Goal: Find contact information: Find contact information

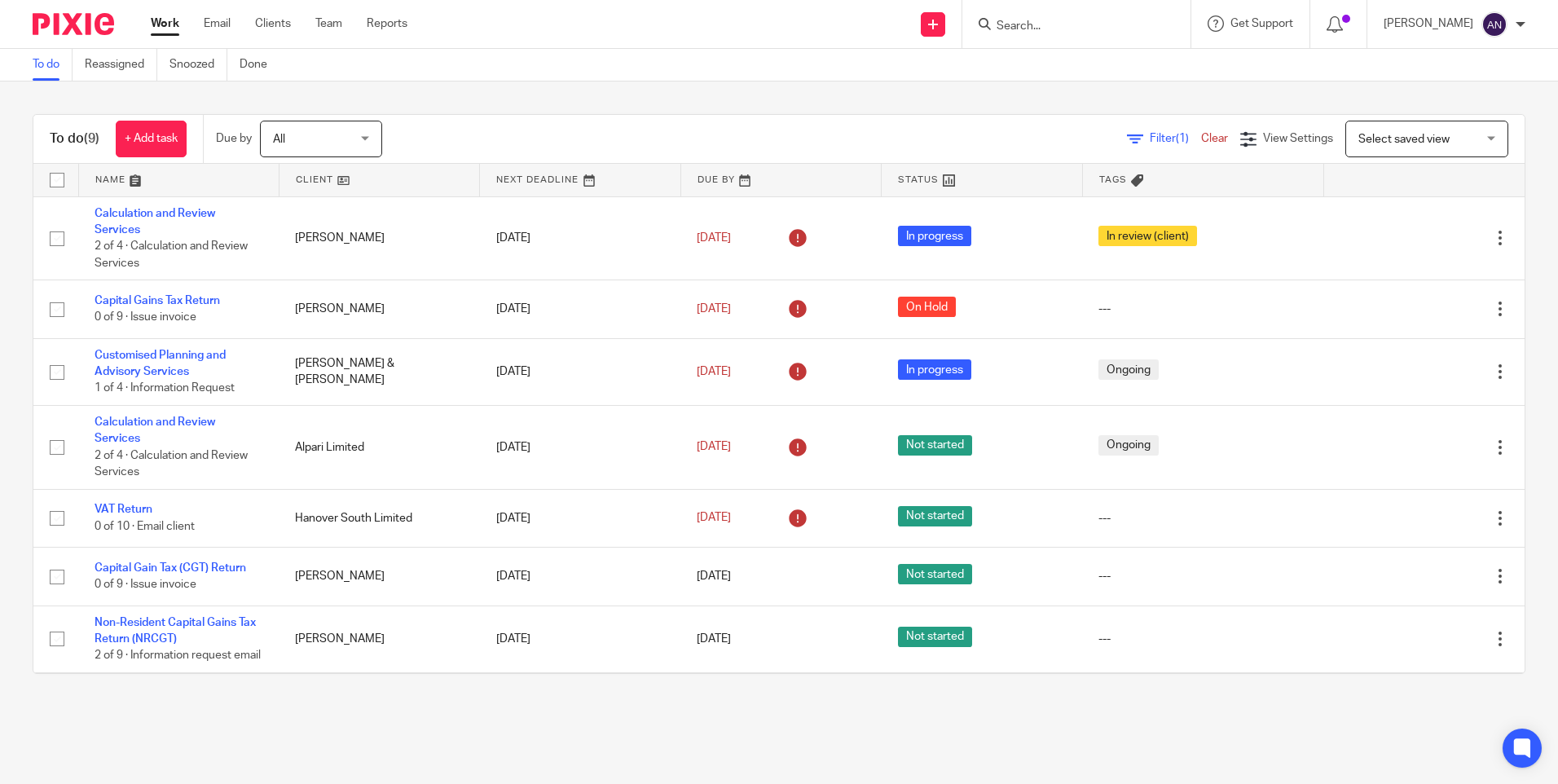
click at [1026, 29] on input "Search" at bounding box center [1069, 27] width 147 height 15
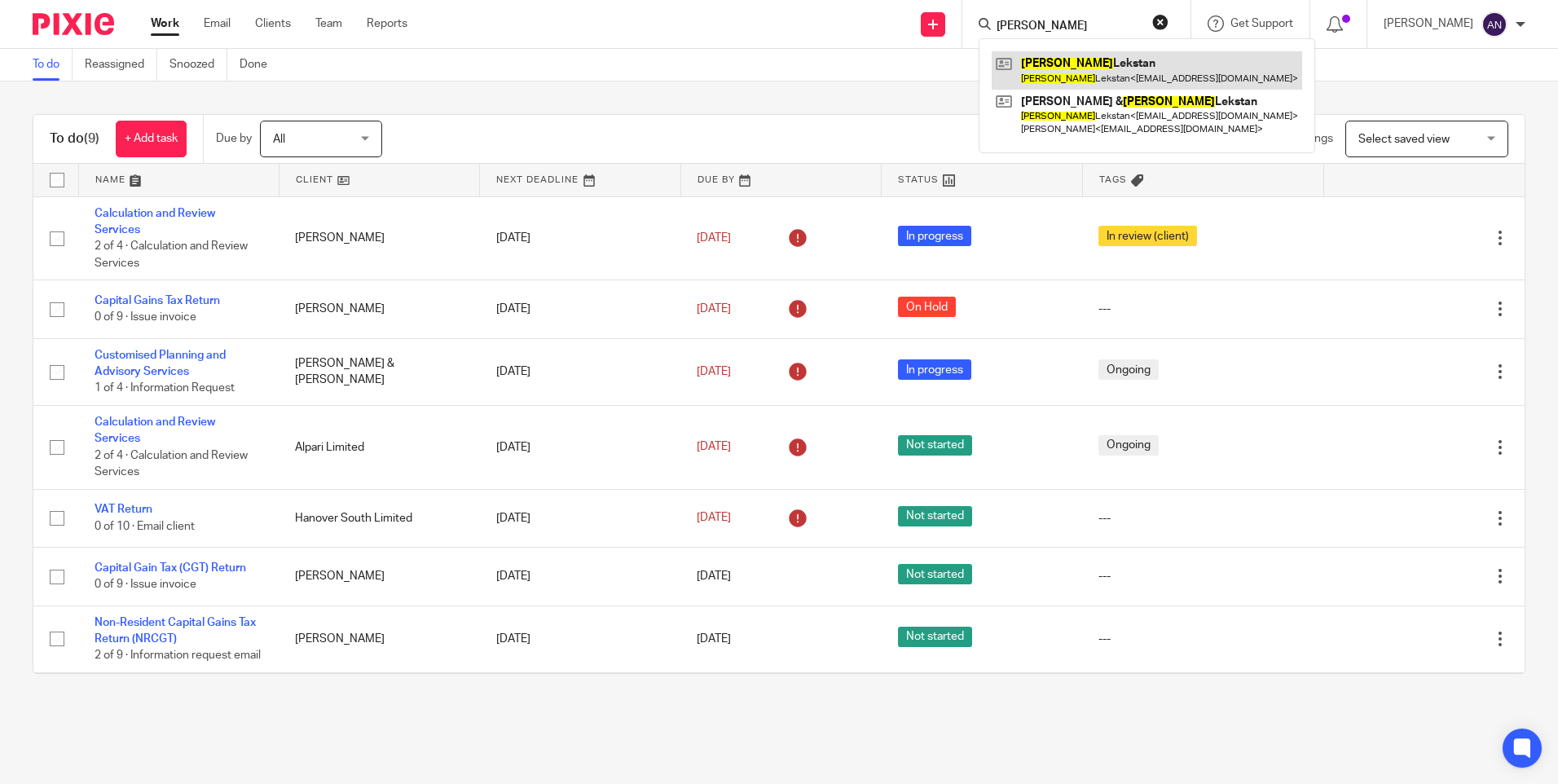
type input "katarzyna"
click at [1106, 78] on link at bounding box center [1147, 70] width 311 height 37
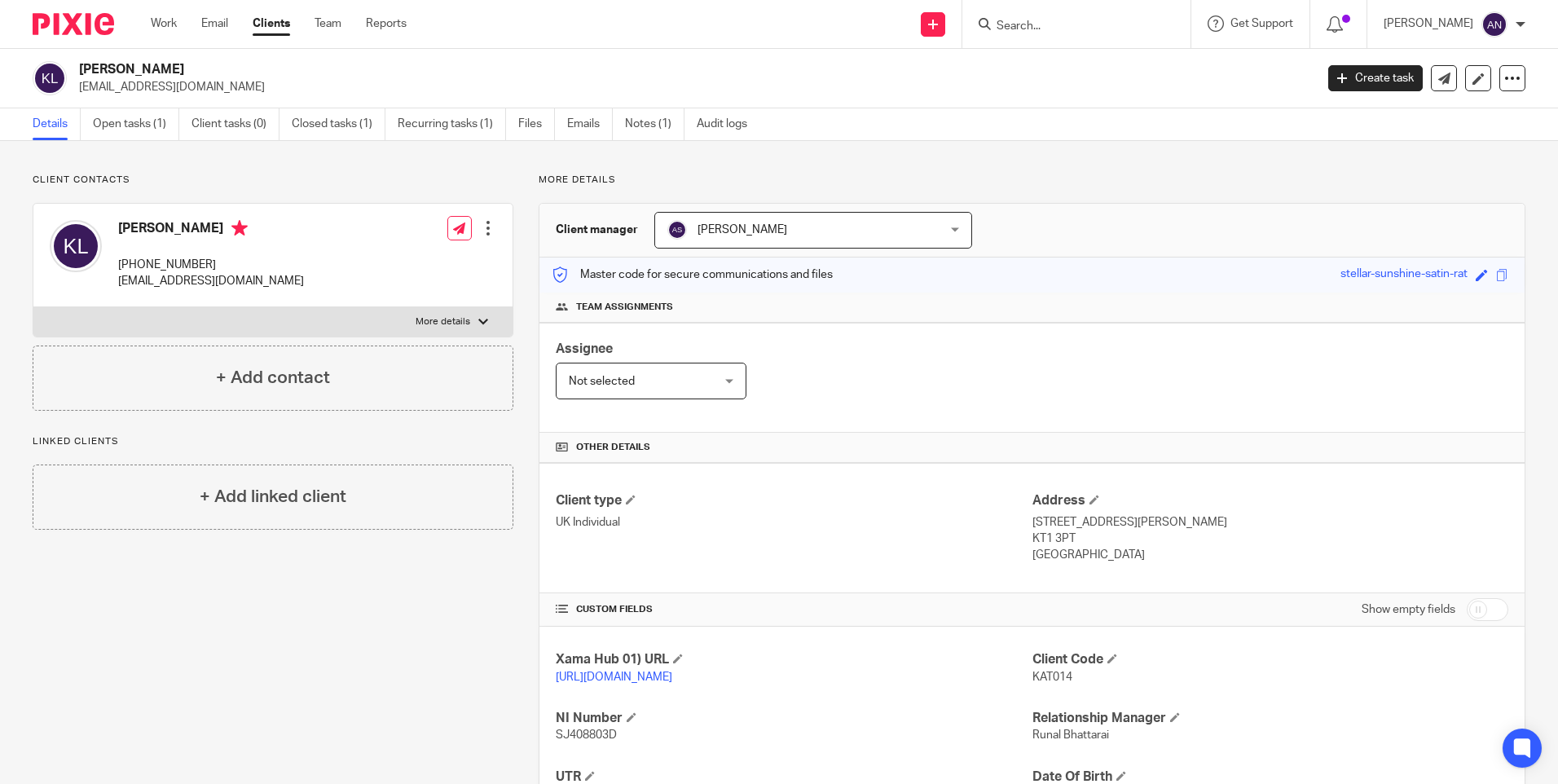
click at [1145, 156] on div "Client contacts Katarzyna Lekstan +44 786 477 4709 kasialekstan@yahoo.com Edit …" at bounding box center [779, 559] width 1558 height 836
click at [1170, 165] on div "Client contacts Katarzyna Lekstan +44 786 477 4709 kasialekstan@yahoo.com Edit …" at bounding box center [779, 559] width 1558 height 836
click at [1013, 170] on div "Client contacts Katarzyna Lekstan +44 786 477 4709 kasialekstan@yahoo.com Edit …" at bounding box center [779, 559] width 1558 height 836
click at [1029, 156] on div "Client contacts Katarzyna Lekstan +44 786 477 4709 kasialekstan@yahoo.com Edit …" at bounding box center [779, 559] width 1558 height 836
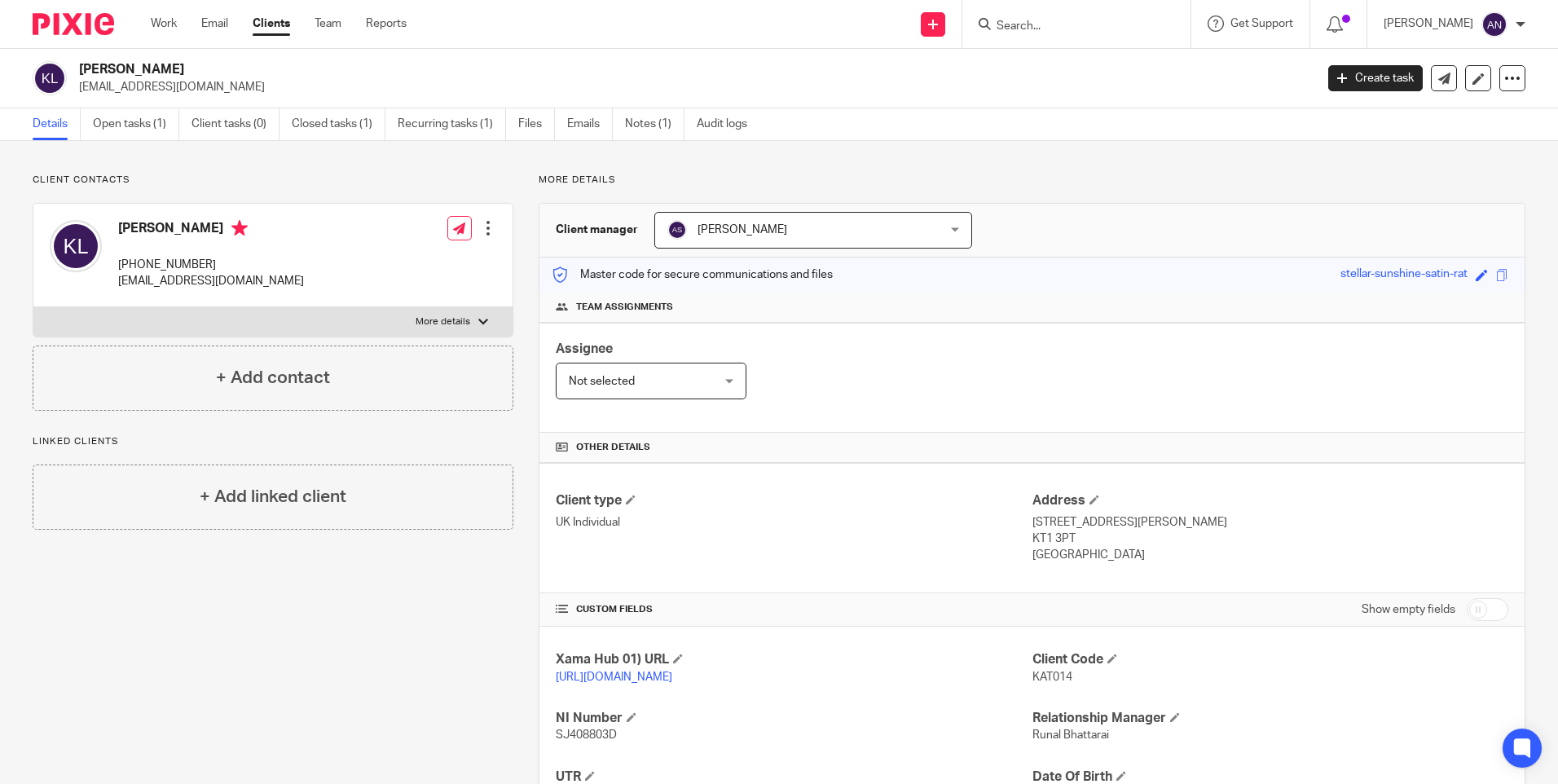
click at [1022, 170] on div "Client contacts Katarzyna Lekstan +44 786 477 4709 kasialekstan@yahoo.com Edit …" at bounding box center [779, 559] width 1558 height 836
click at [961, 187] on div "More details Client manager Alina Shrestha Alina Shrestha Aarshika Awale Aayush…" at bounding box center [1020, 559] width 1013 height 771
click at [1095, 183] on p "More details" at bounding box center [1032, 180] width 987 height 13
click at [1023, 24] on input "Search" at bounding box center [1069, 27] width 147 height 15
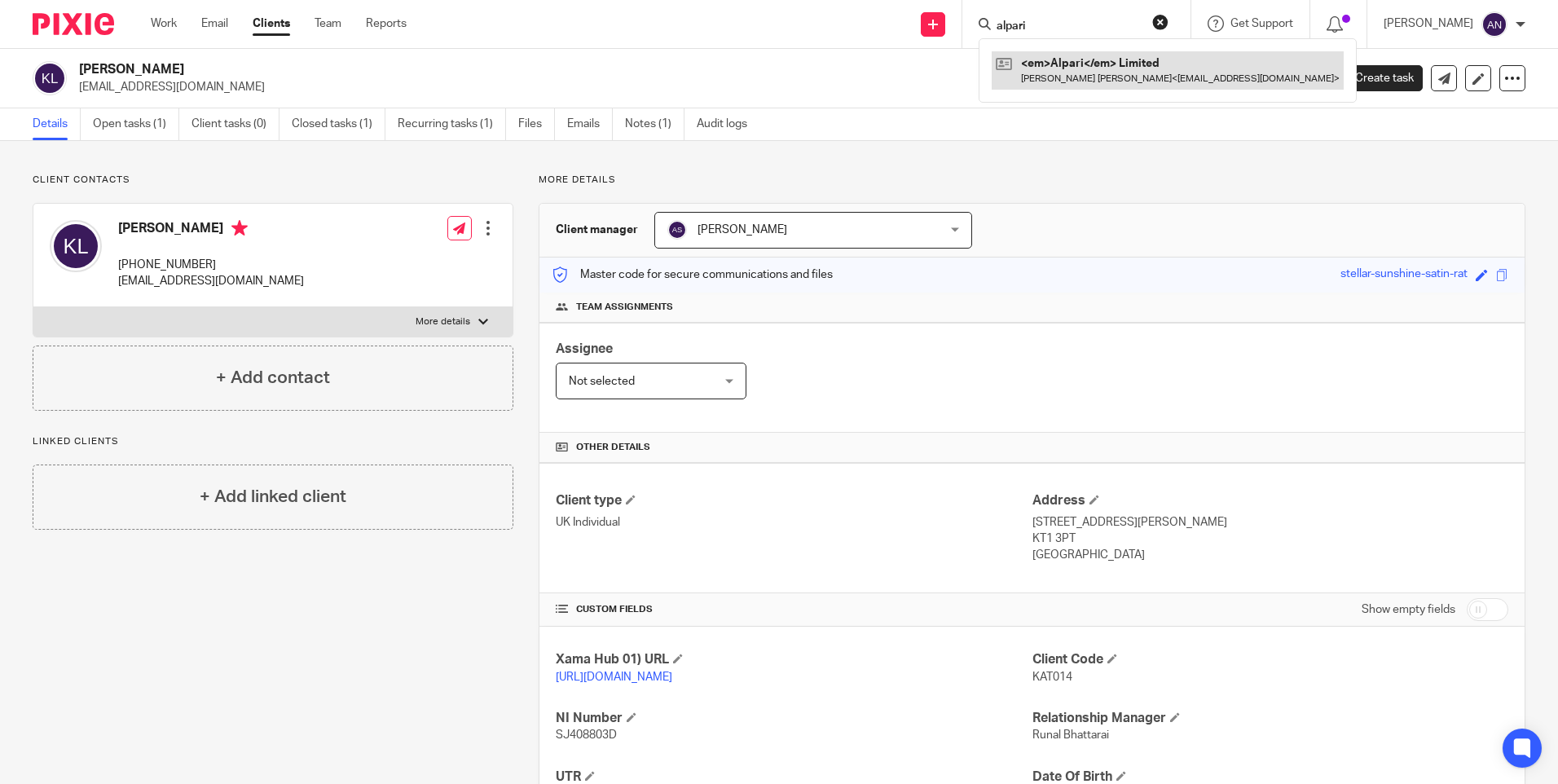
type input "alpari"
click at [1073, 66] on link at bounding box center [1168, 70] width 352 height 37
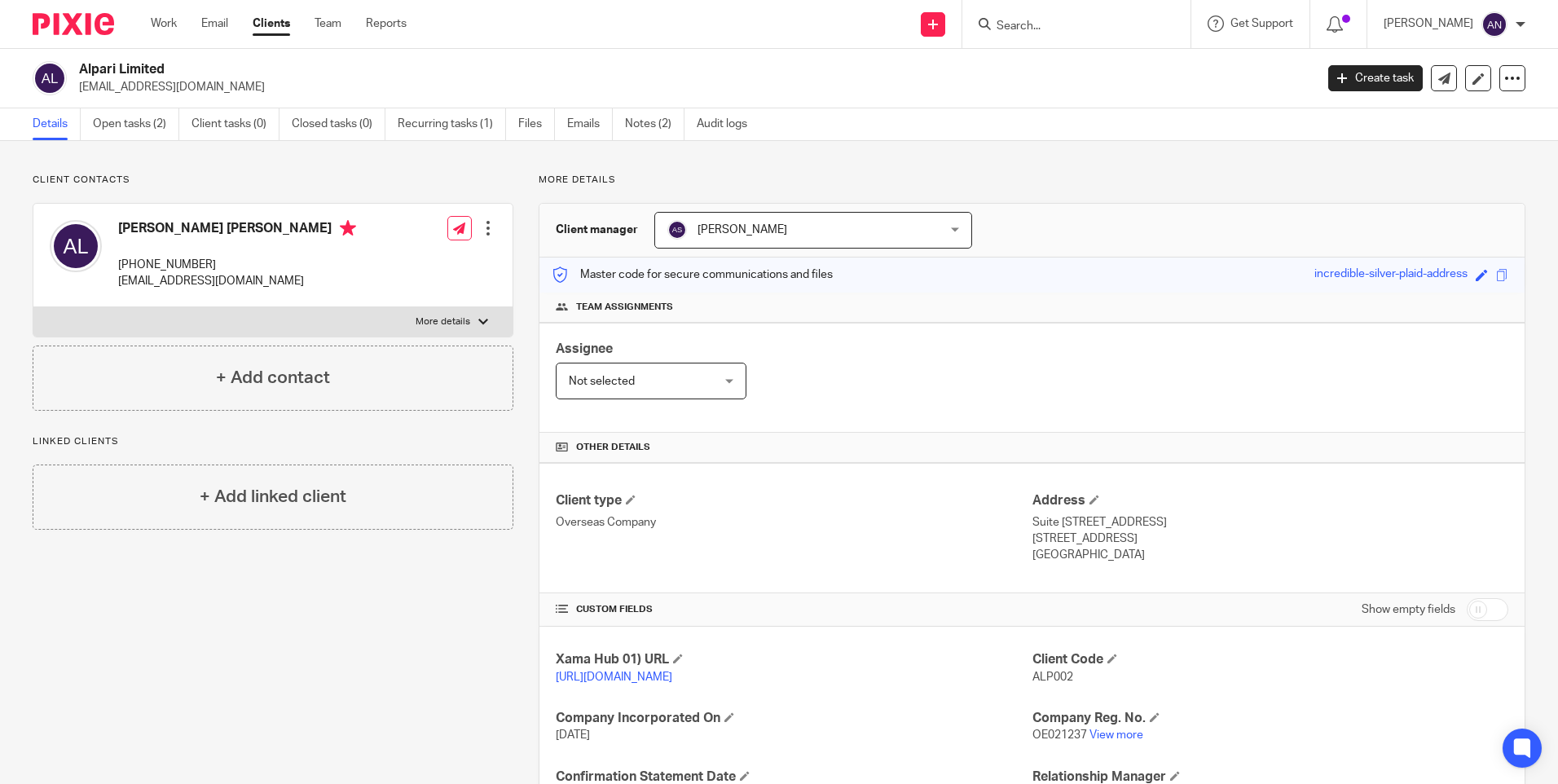
click at [1025, 20] on input "Search" at bounding box center [1069, 27] width 147 height 15
click at [1027, 23] on input "Search" at bounding box center [1069, 27] width 147 height 15
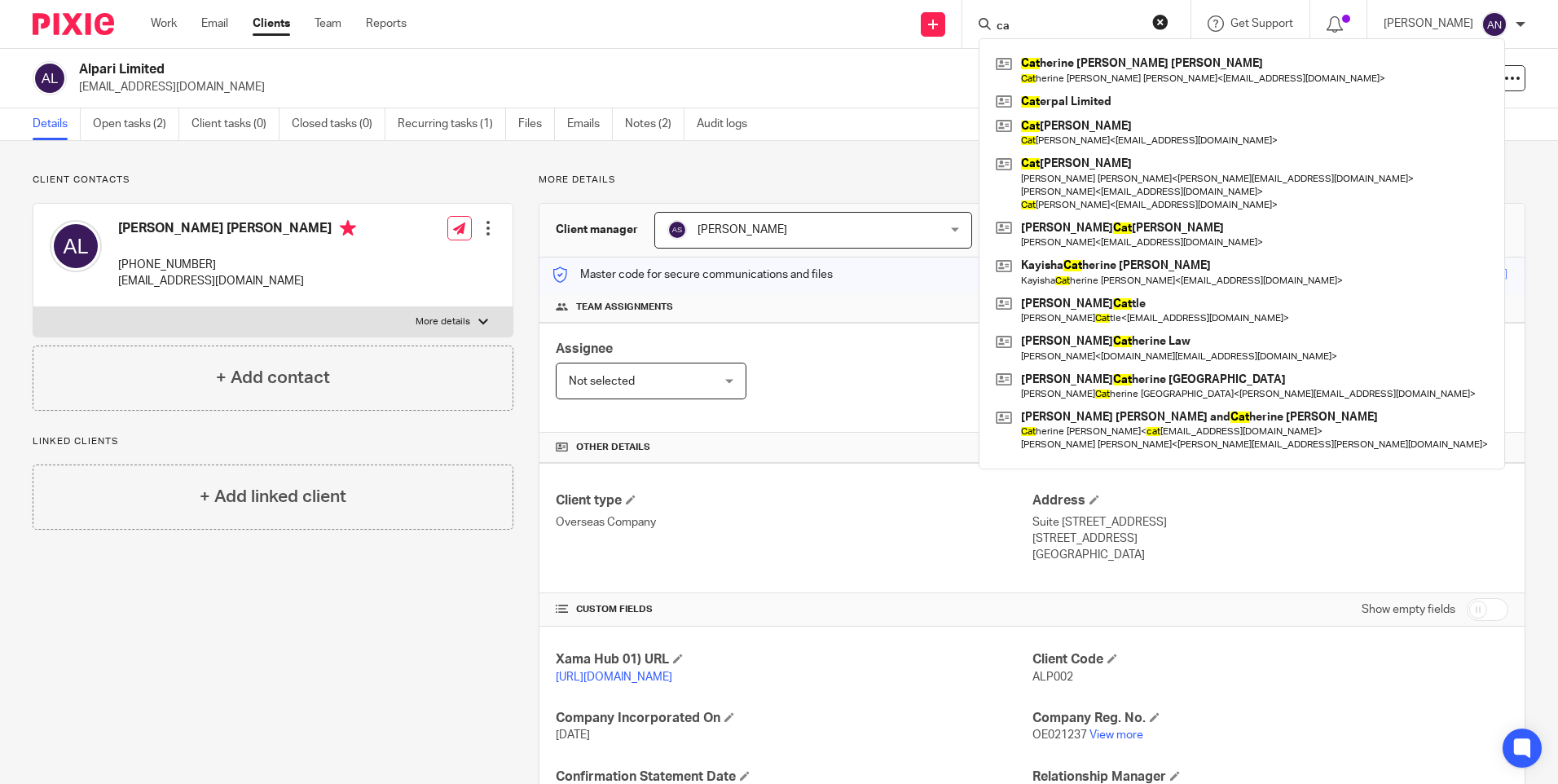
type input "c"
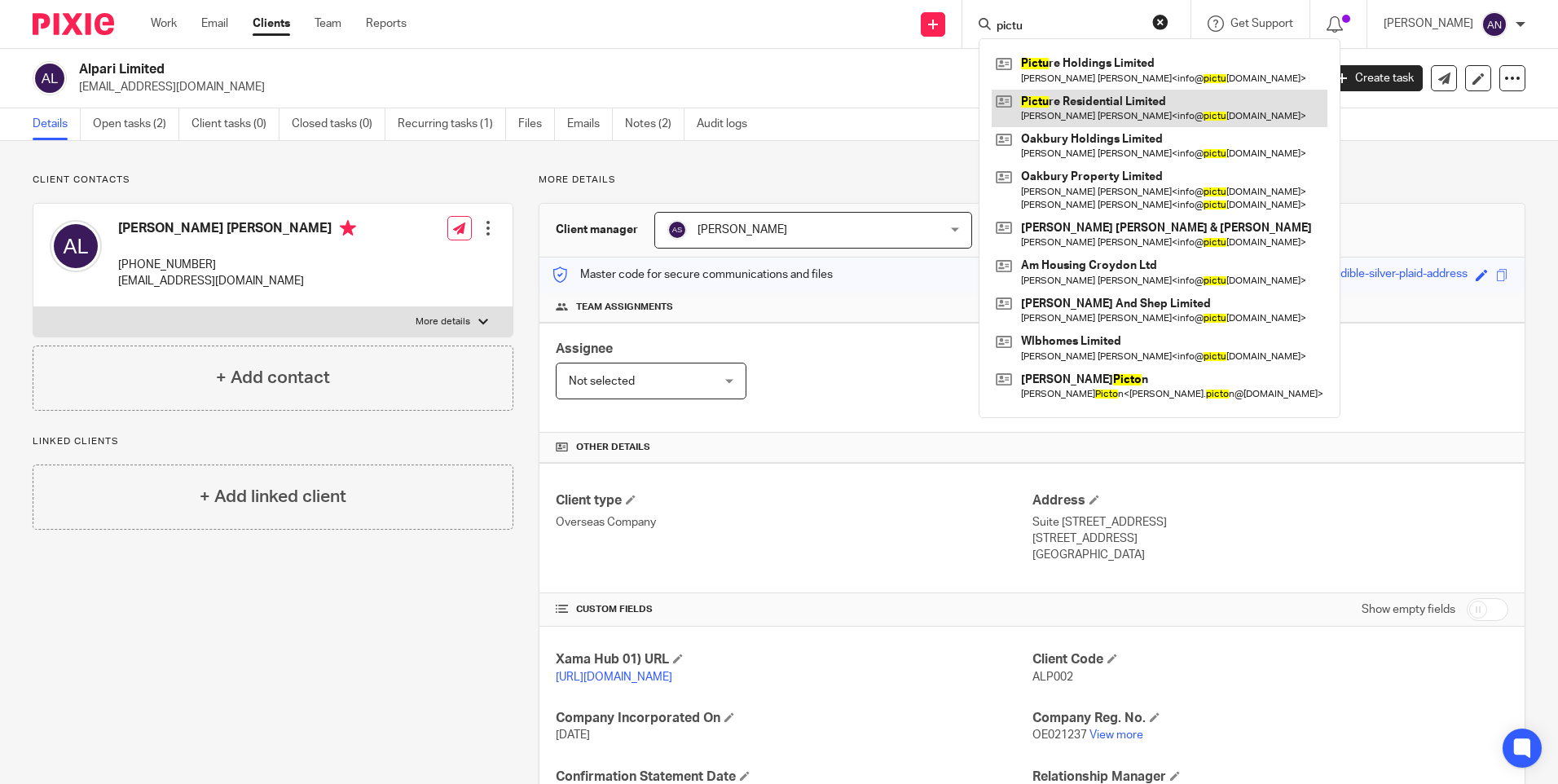
type input "pictu"
click at [1088, 90] on link at bounding box center [1160, 108] width 336 height 37
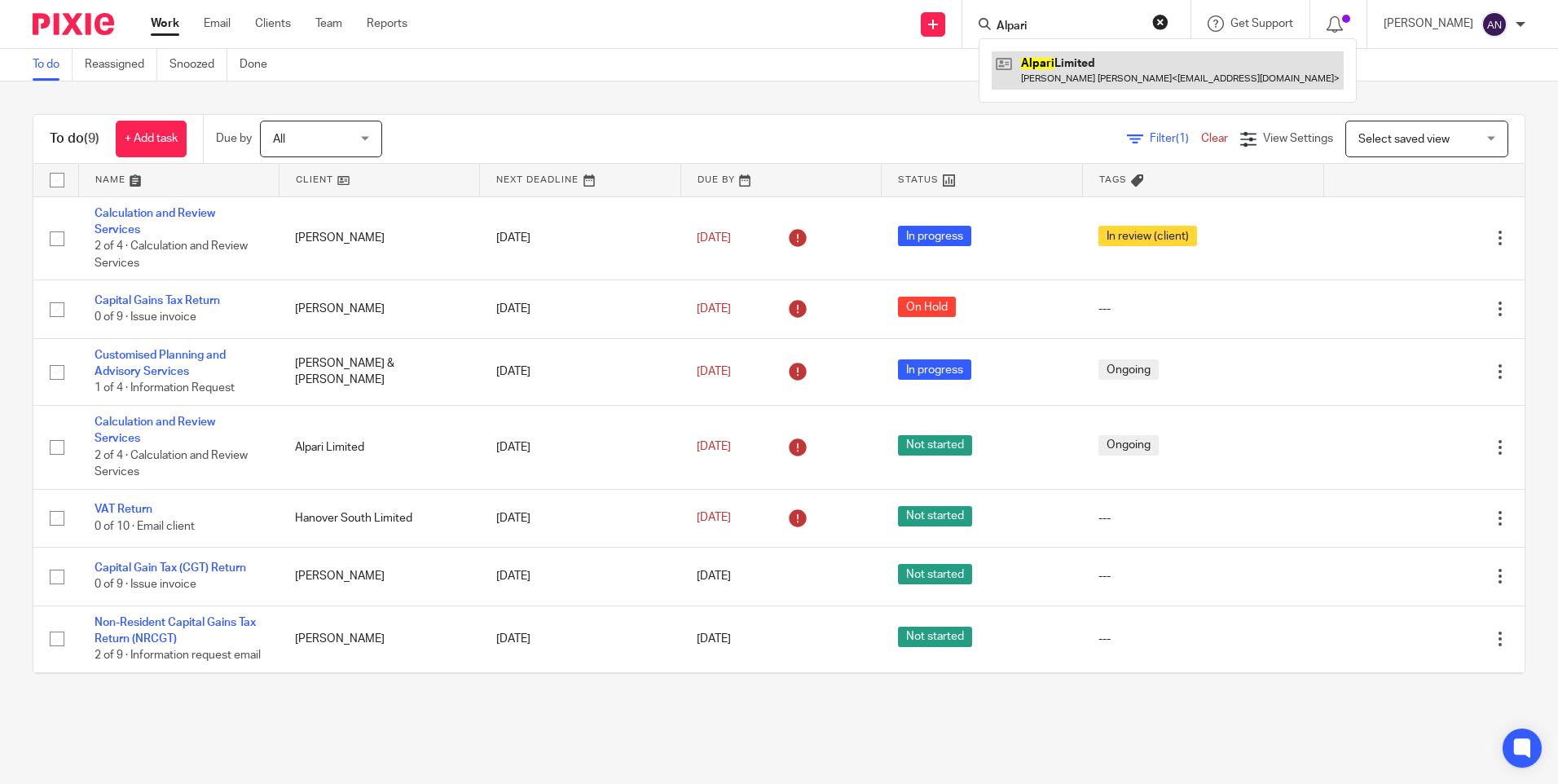
type input "Alpari"
click at [1088, 72] on link at bounding box center [1168, 70] width 352 height 37
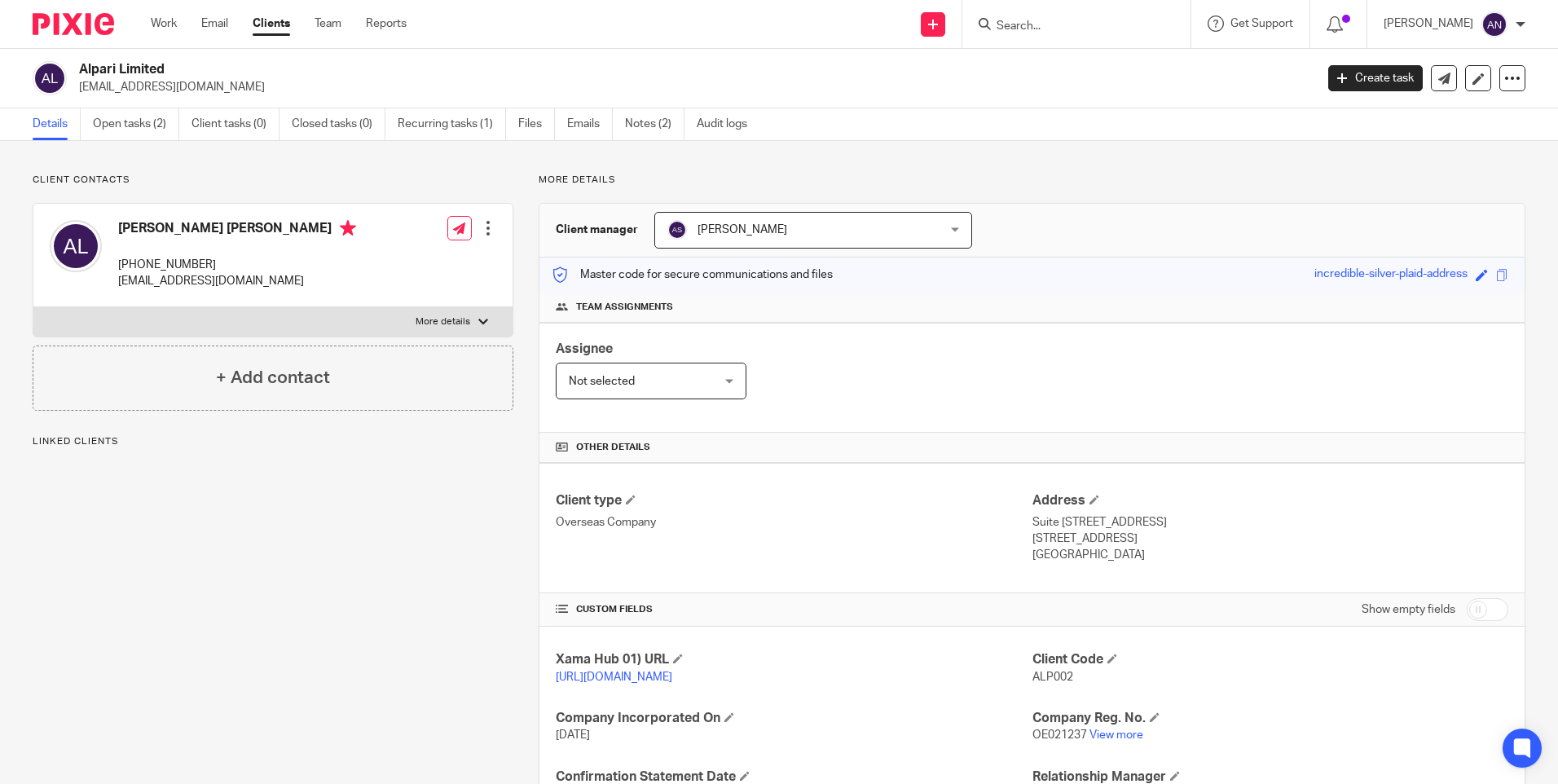
scroll to position [209, 0]
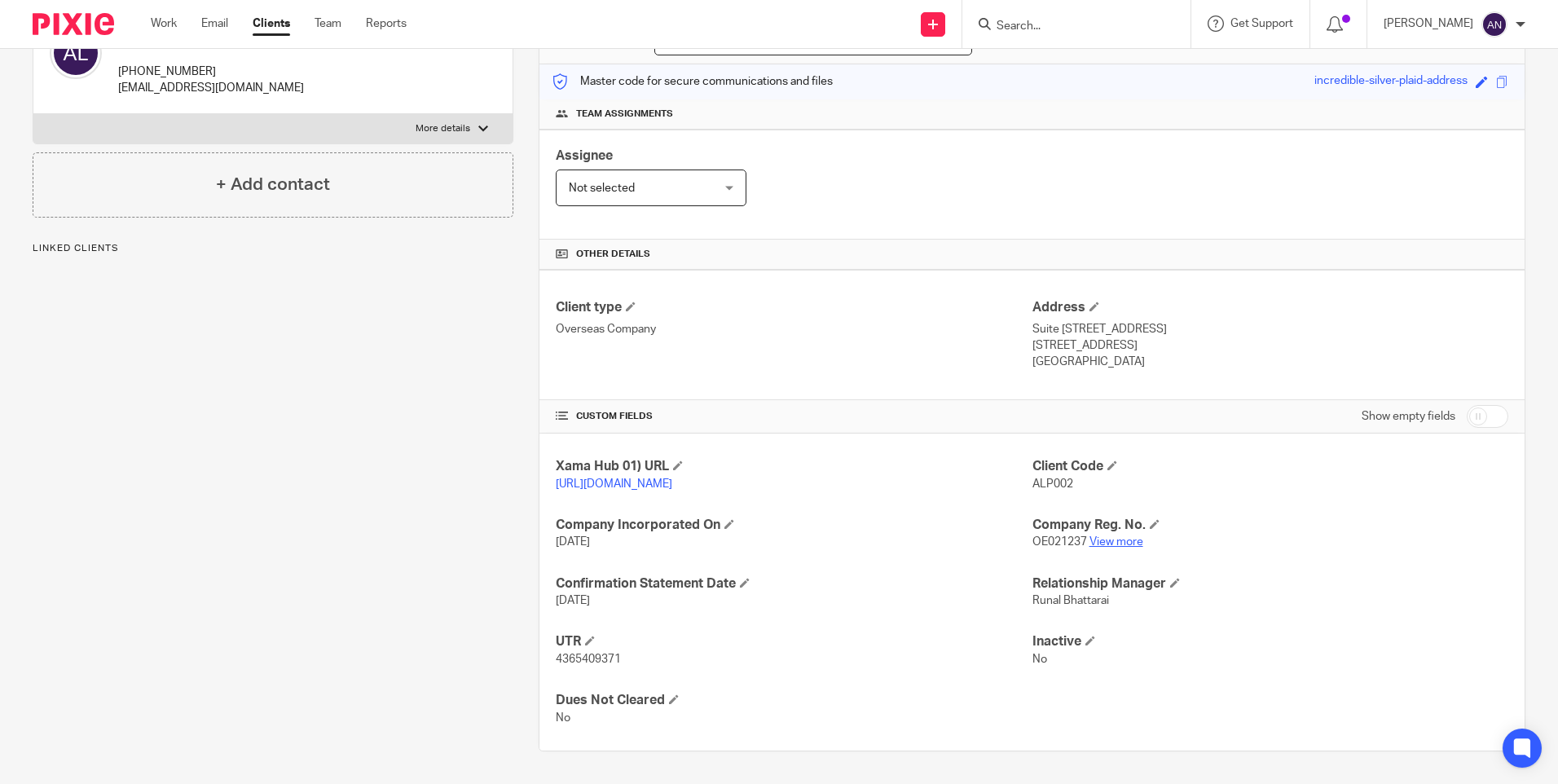
click at [1099, 546] on link "View more" at bounding box center [1117, 542] width 54 height 11
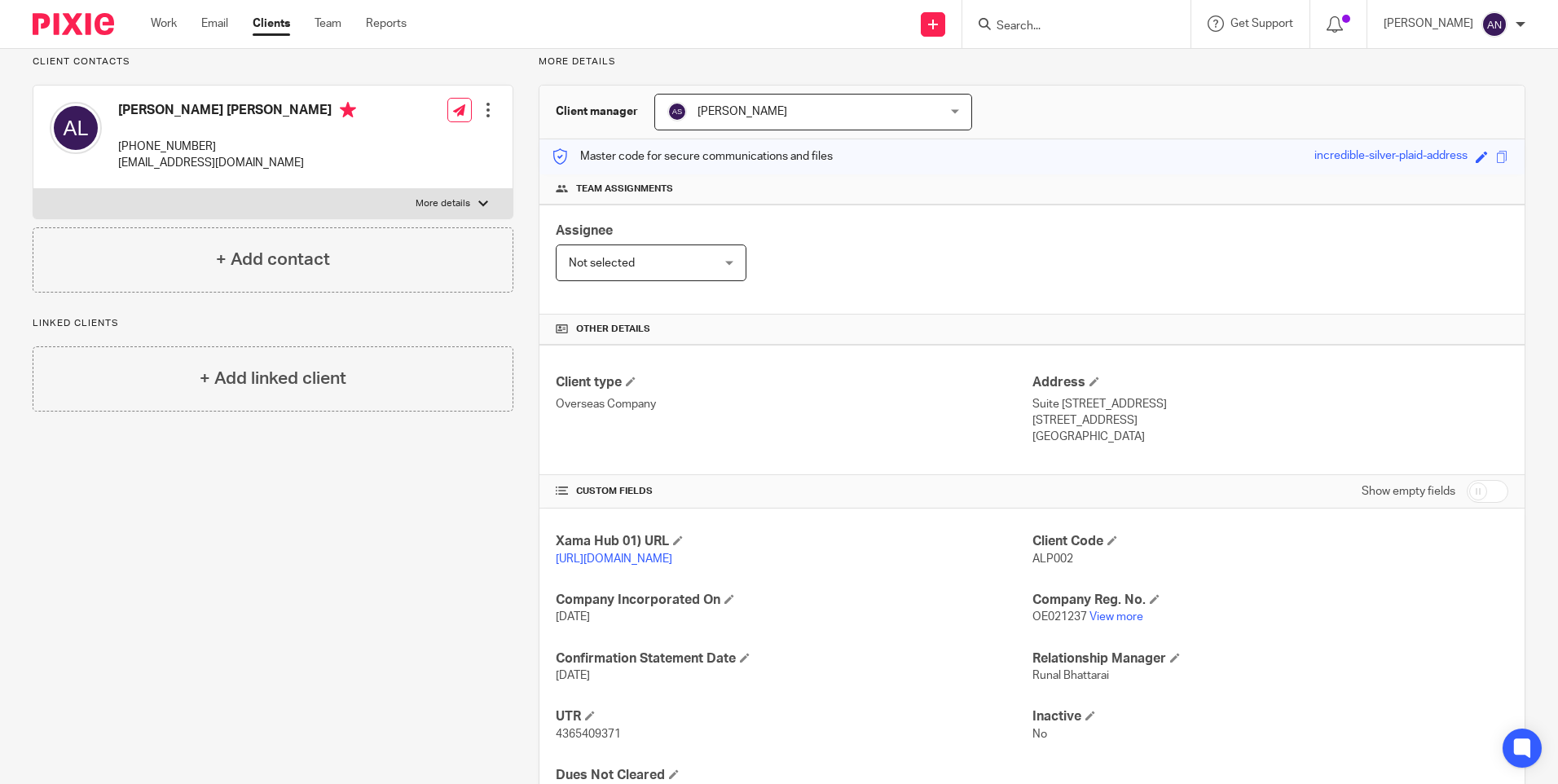
scroll to position [0, 0]
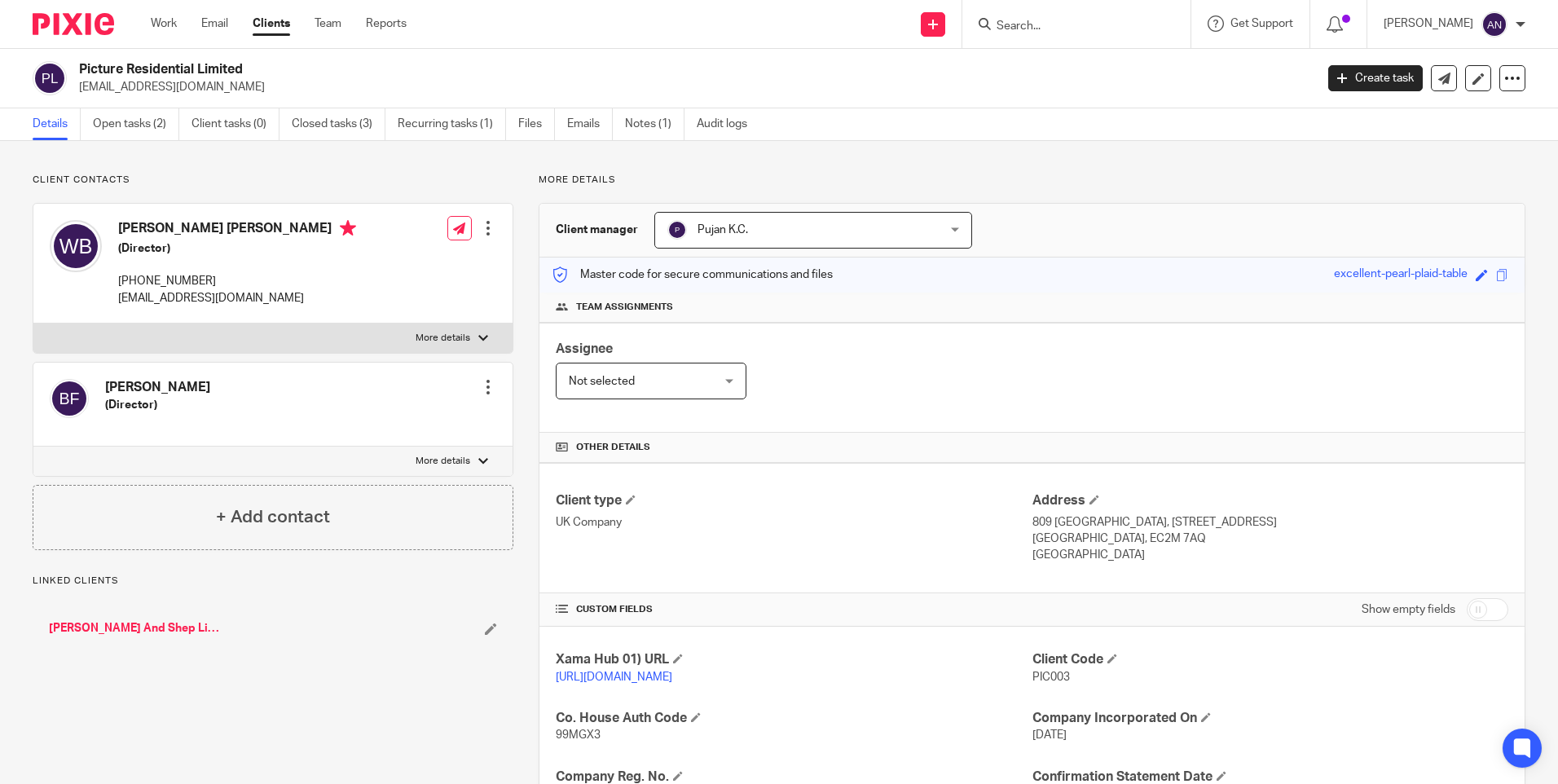
click at [1070, 90] on p "info@pictureresidential.com" at bounding box center [691, 87] width 1225 height 16
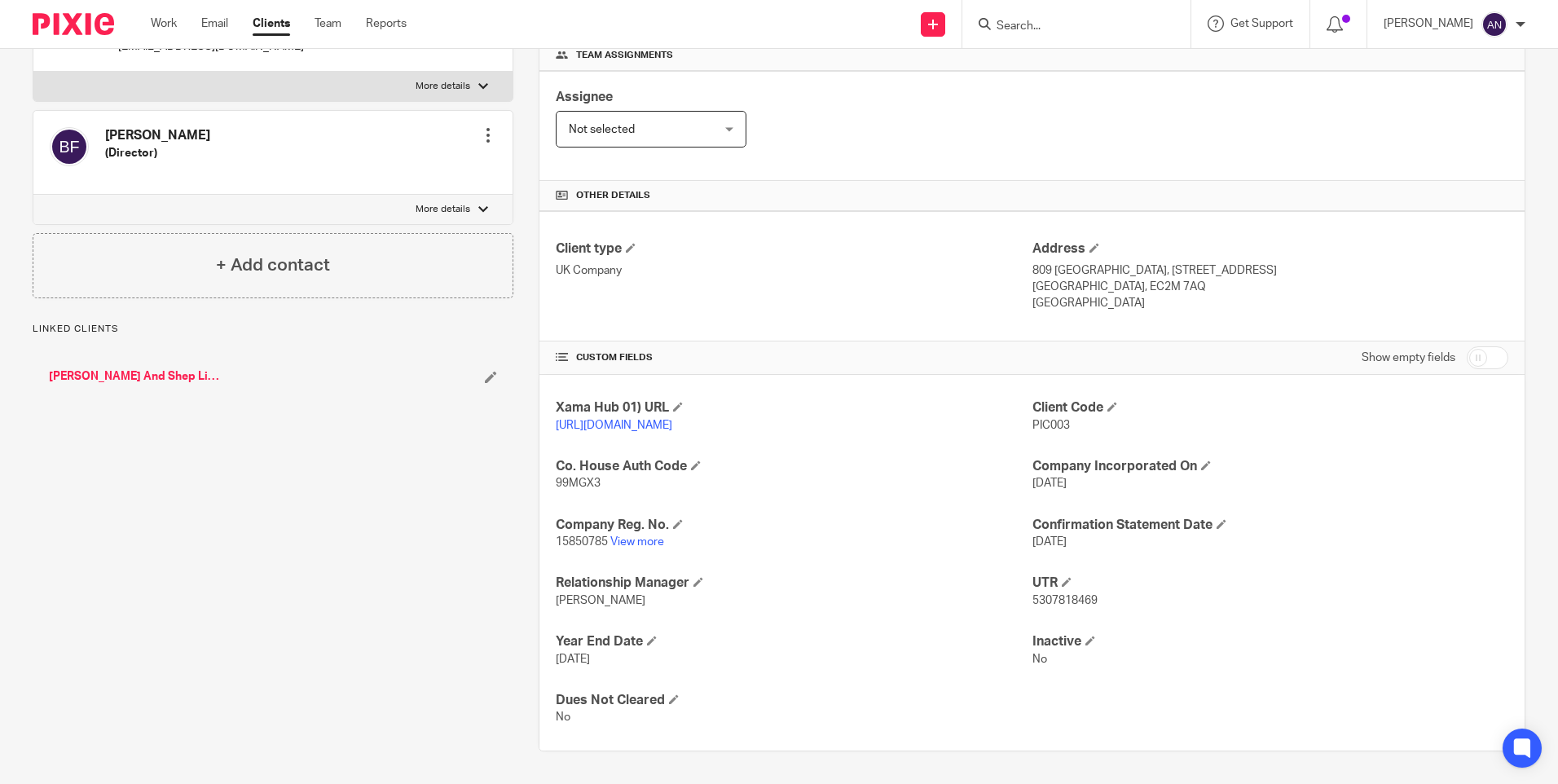
scroll to position [268, 0]
click at [651, 535] on p "15850785 View more" at bounding box center [794, 542] width 476 height 16
click at [650, 539] on link "View more" at bounding box center [638, 542] width 54 height 11
click at [1038, 27] on input "Search" at bounding box center [1069, 27] width 147 height 15
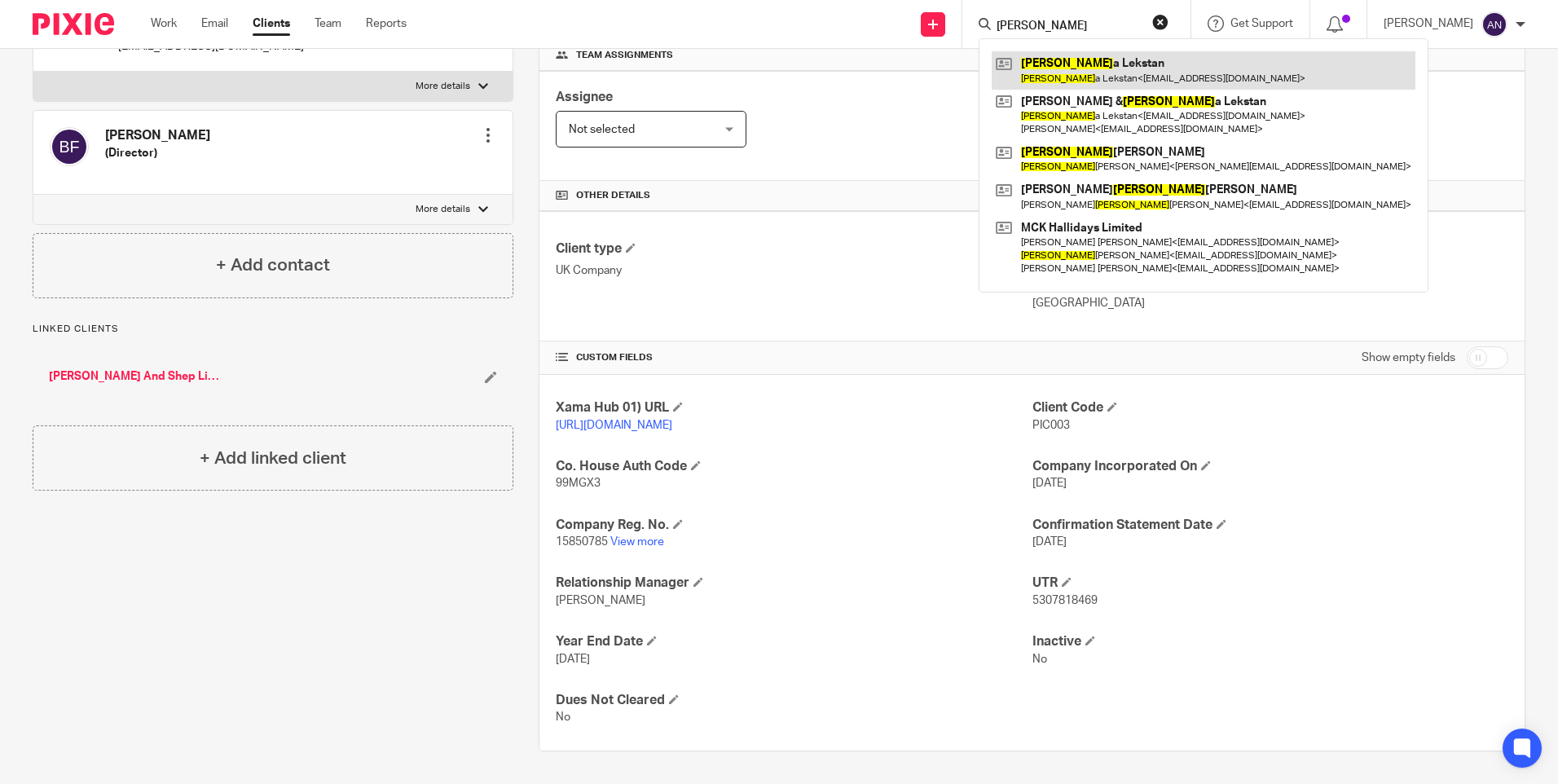
type input "katarzyna"
click at [1066, 57] on link at bounding box center [1204, 70] width 424 height 37
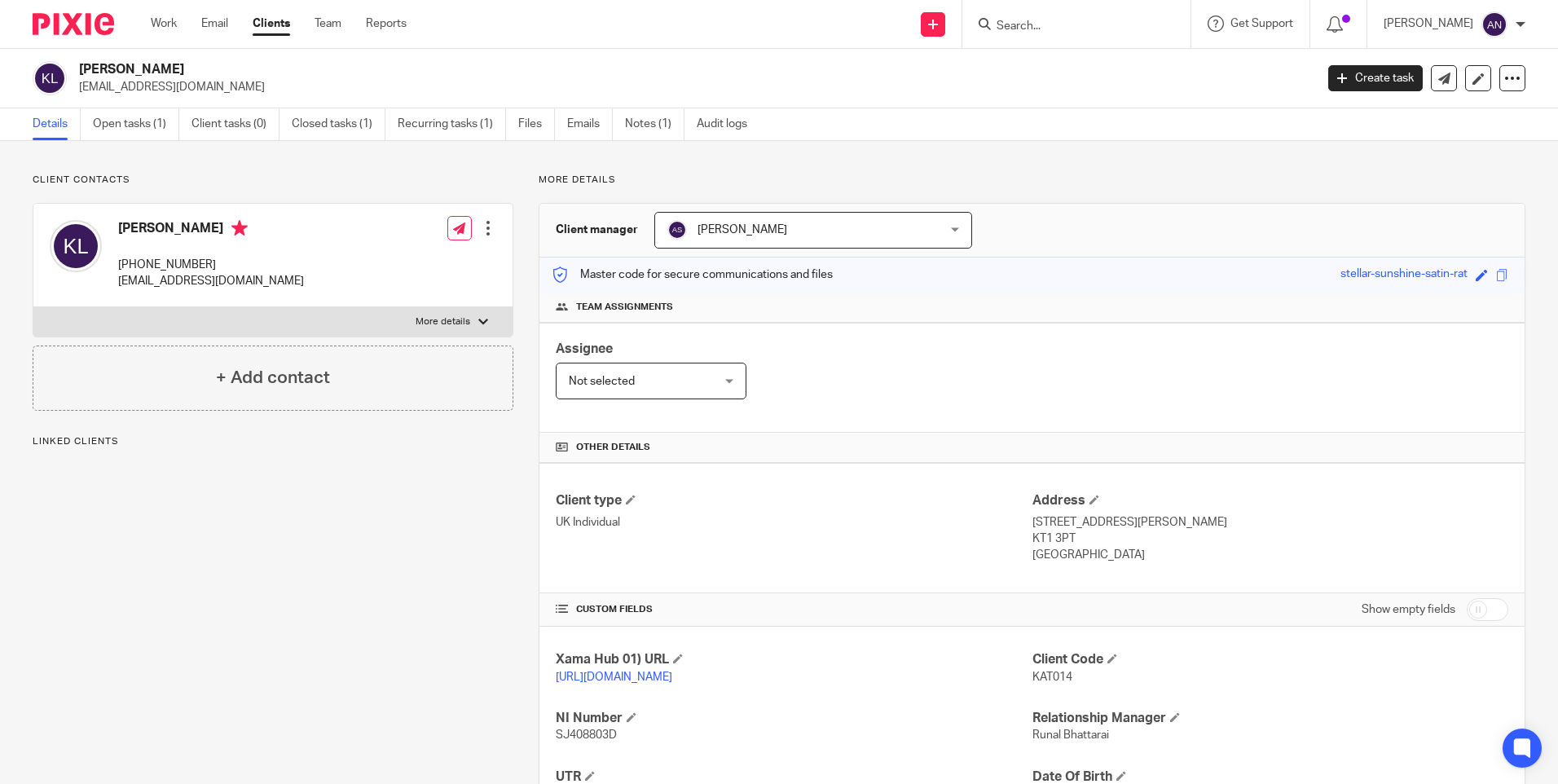
drag, startPoint x: 0, startPoint y: 0, endPoint x: 124, endPoint y: 265, distance: 292.6
click at [124, 265] on p "[PHONE_NUMBER]" at bounding box center [211, 265] width 186 height 16
drag, startPoint x: 124, startPoint y: 265, endPoint x: 202, endPoint y: 271, distance: 78.2
click at [172, 277] on p "[EMAIL_ADDRESS][DOMAIN_NAME]" at bounding box center [211, 281] width 186 height 16
drag, startPoint x: 214, startPoint y: 265, endPoint x: 120, endPoint y: 266, distance: 94.0
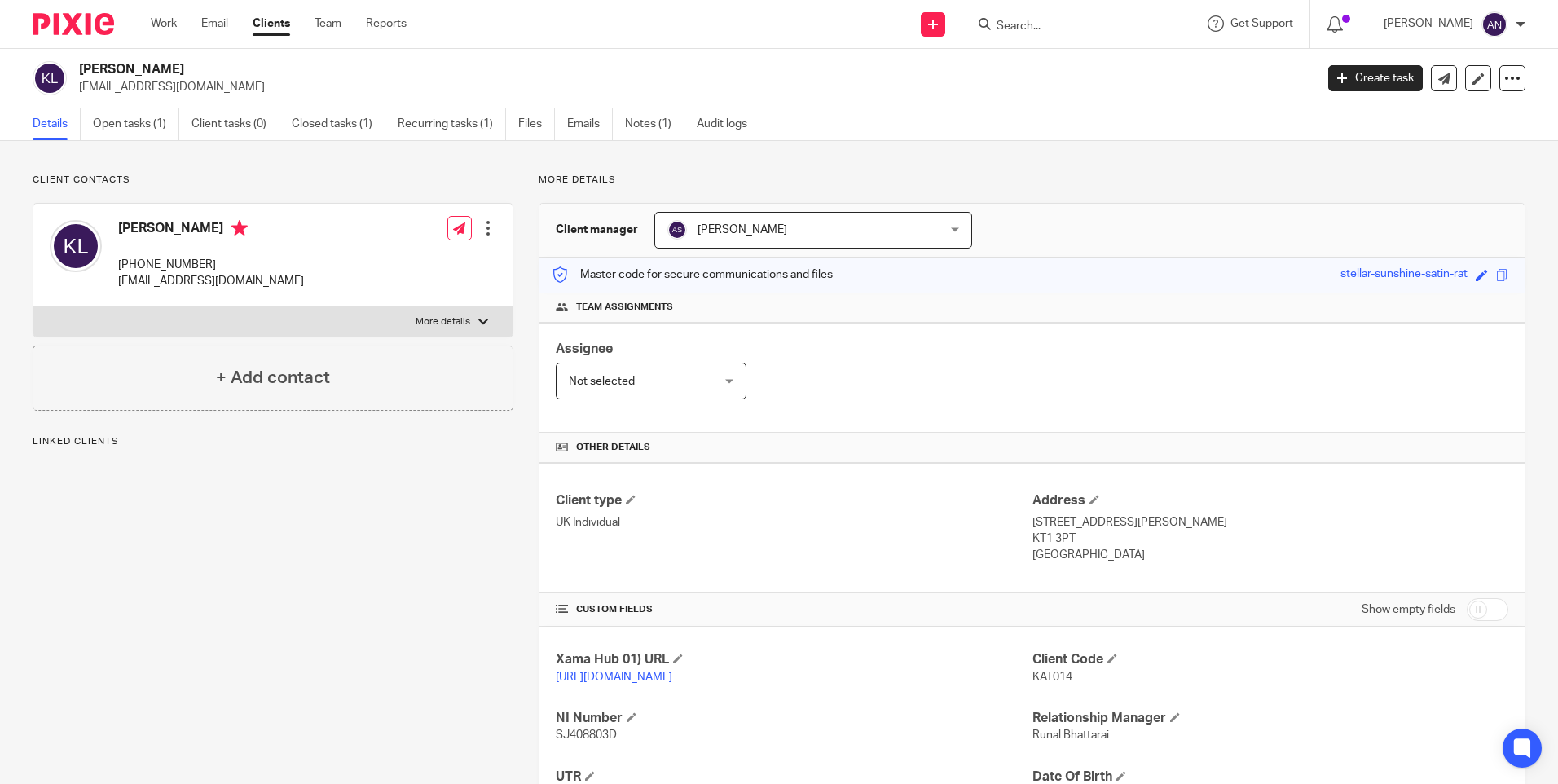
click at [120, 266] on p "[PHONE_NUMBER]" at bounding box center [211, 265] width 186 height 16
copy p "[PHONE_NUMBER]"
click at [263, 266] on div "[PERSON_NAME] [PHONE_NUMBER] [EMAIL_ADDRESS][DOMAIN_NAME] Edit contact Create c…" at bounding box center [273, 255] width 479 height 104
drag, startPoint x: 213, startPoint y: 266, endPoint x: 120, endPoint y: 255, distance: 93.6
click at [120, 255] on div "[PERSON_NAME] [PHONE_NUMBER] [EMAIL_ADDRESS][DOMAIN_NAME]" at bounding box center [211, 255] width 186 height 70
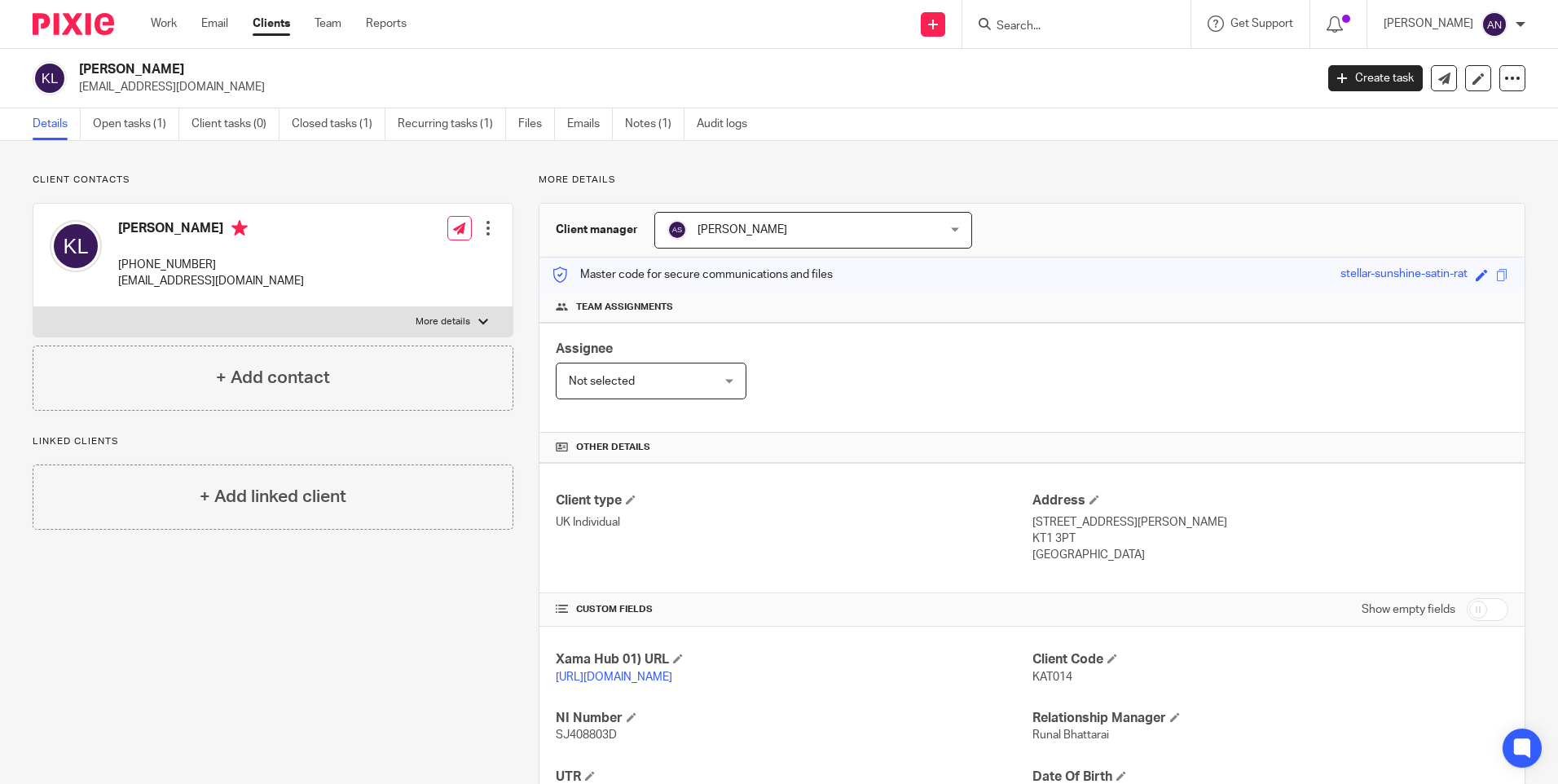
copy p "[PHONE_NUMBER]"
drag, startPoint x: 120, startPoint y: 255, endPoint x: 371, endPoint y: 257, distance: 251.0
click at [371, 257] on div "[PERSON_NAME] [PHONE_NUMBER] [EMAIL_ADDRESS][DOMAIN_NAME] Edit contact Create c…" at bounding box center [273, 255] width 479 height 104
